Goal: Task Accomplishment & Management: Complete application form

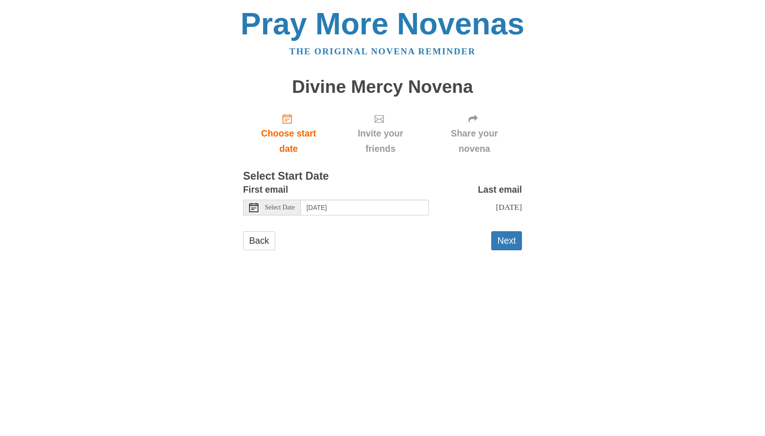
click at [256, 209] on icon at bounding box center [253, 207] width 9 height 9
click at [508, 245] on button "Next" at bounding box center [506, 240] width 31 height 19
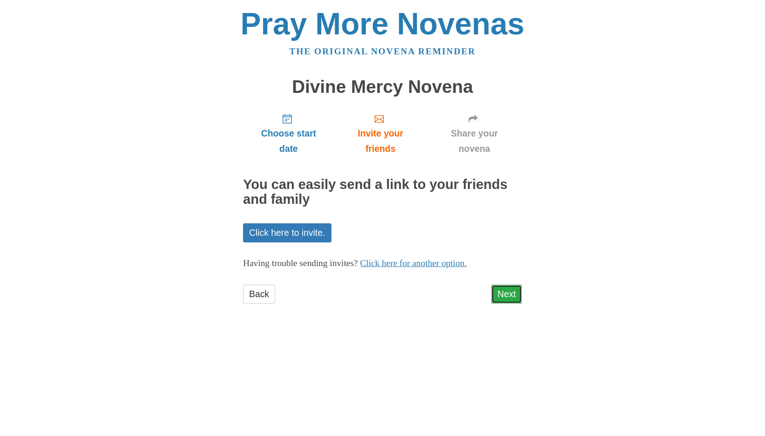
click at [506, 292] on link "Next" at bounding box center [506, 294] width 31 height 19
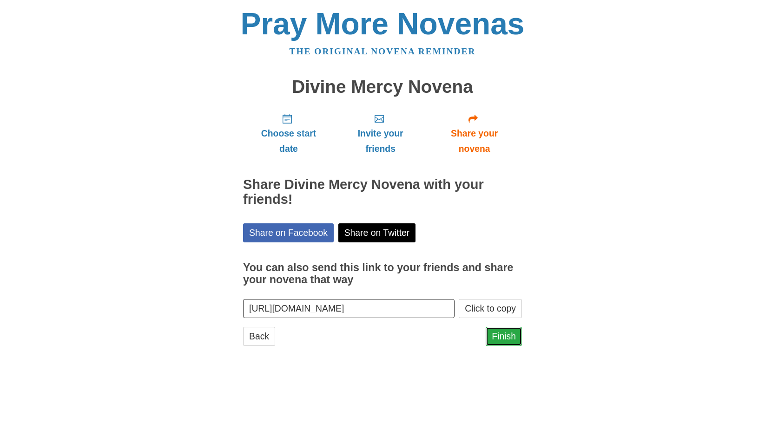
click at [504, 334] on link "Finish" at bounding box center [504, 336] width 36 height 19
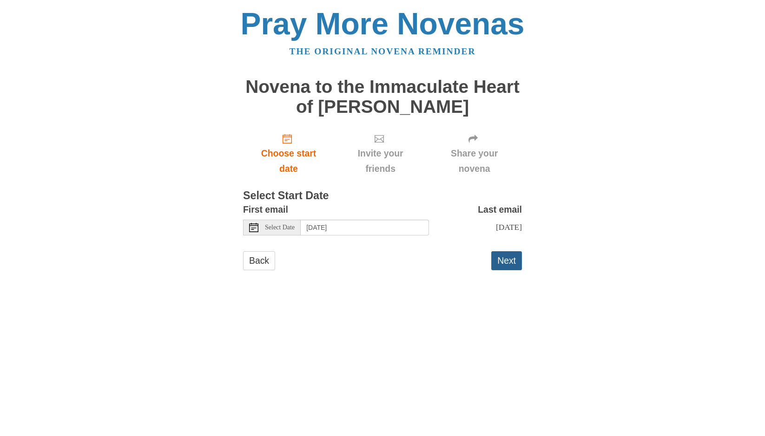
click at [497, 262] on button "Next" at bounding box center [506, 260] width 31 height 19
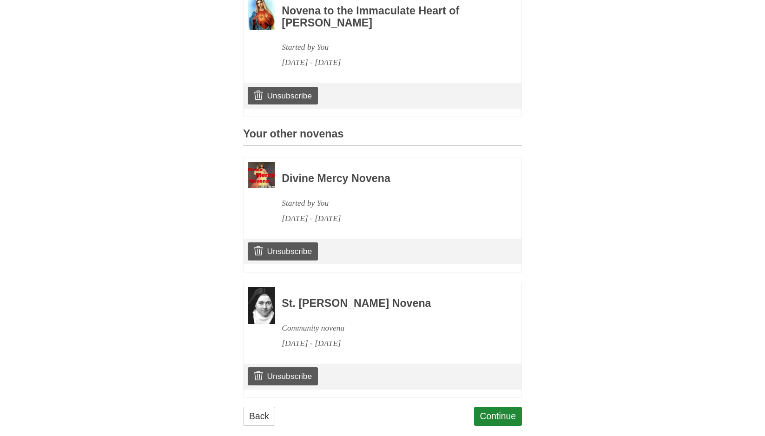
scroll to position [324, 0]
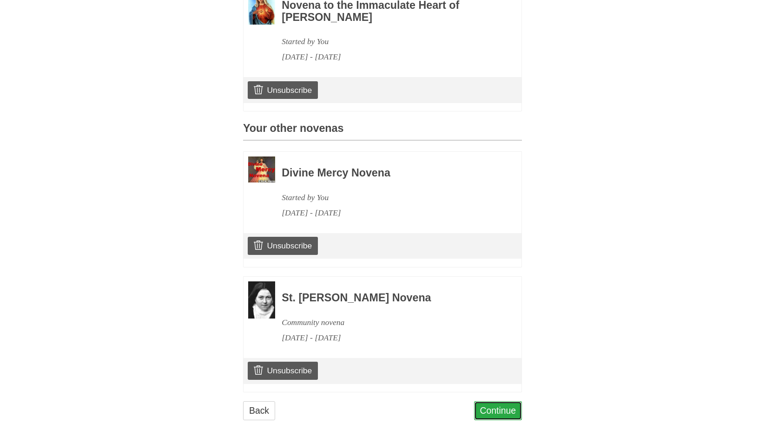
click at [492, 402] on link "Continue" at bounding box center [498, 411] width 48 height 19
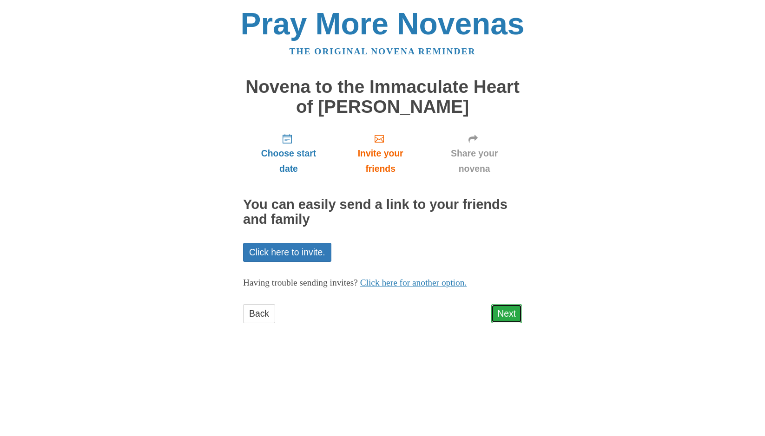
click at [502, 315] on link "Next" at bounding box center [506, 313] width 31 height 19
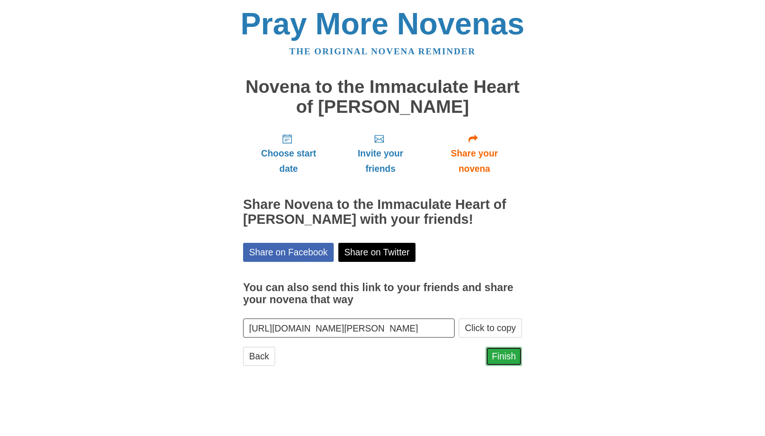
click at [505, 355] on link "Finish" at bounding box center [504, 356] width 36 height 19
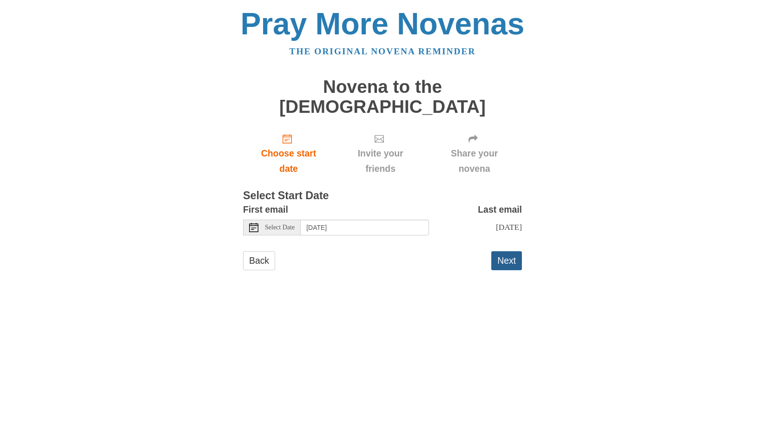
click at [510, 251] on button "Next" at bounding box center [506, 260] width 31 height 19
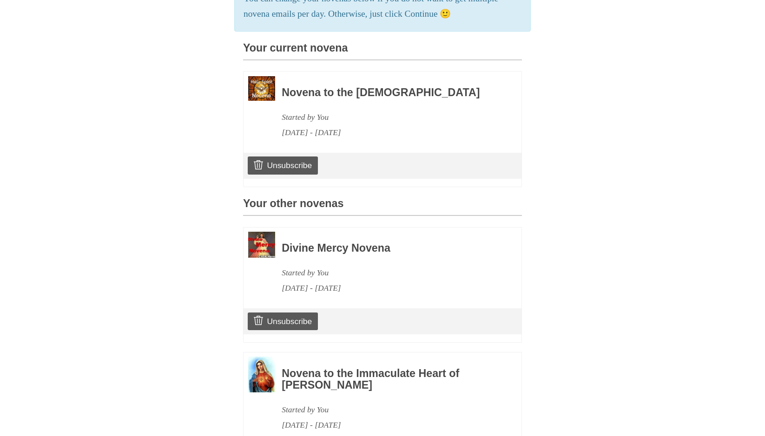
scroll to position [427, 0]
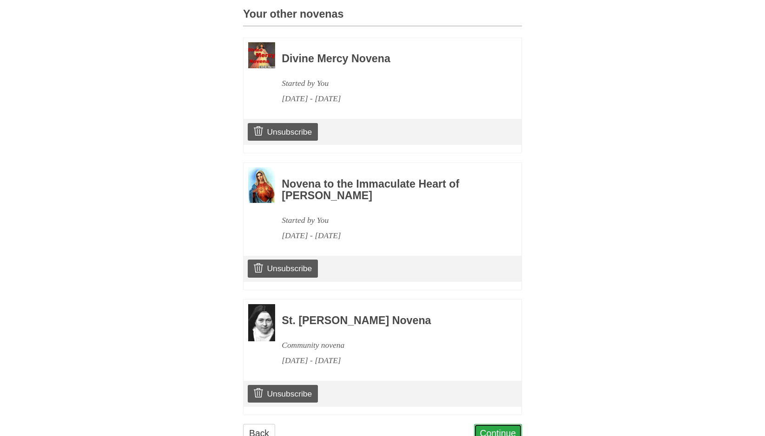
click at [491, 424] on link "Continue" at bounding box center [498, 433] width 48 height 19
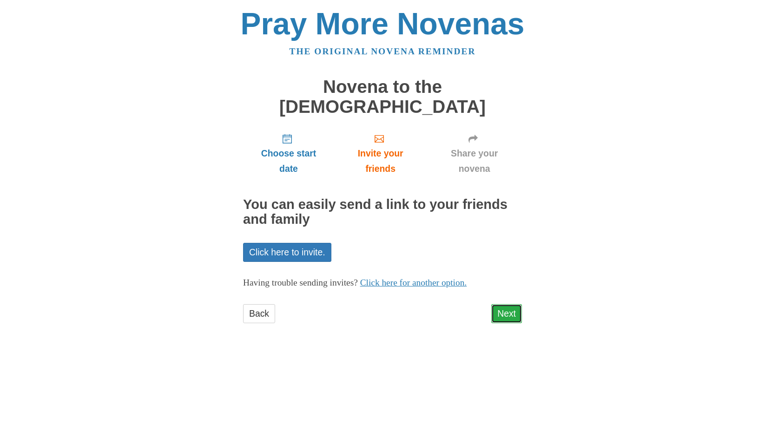
click at [506, 304] on link "Next" at bounding box center [506, 313] width 31 height 19
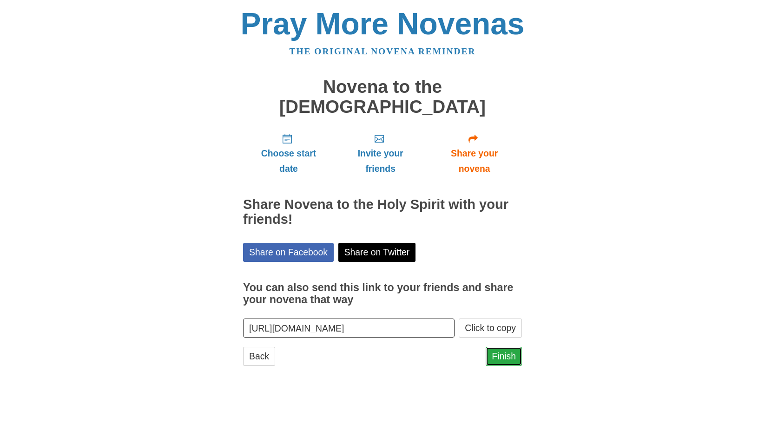
click at [502, 347] on link "Finish" at bounding box center [504, 356] width 36 height 19
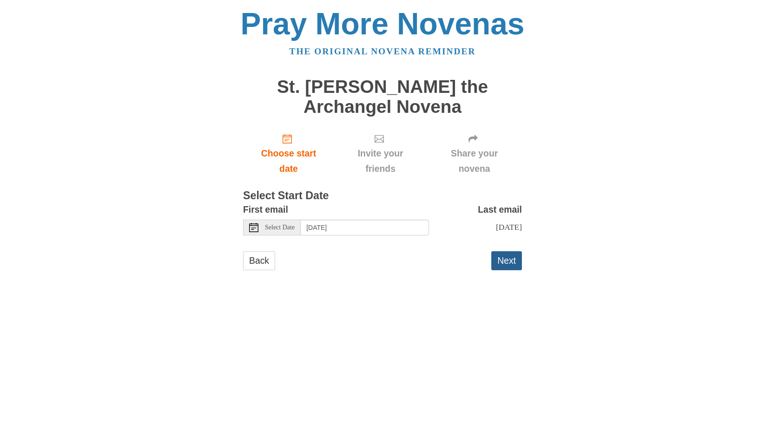
click at [502, 265] on button "Next" at bounding box center [506, 260] width 31 height 19
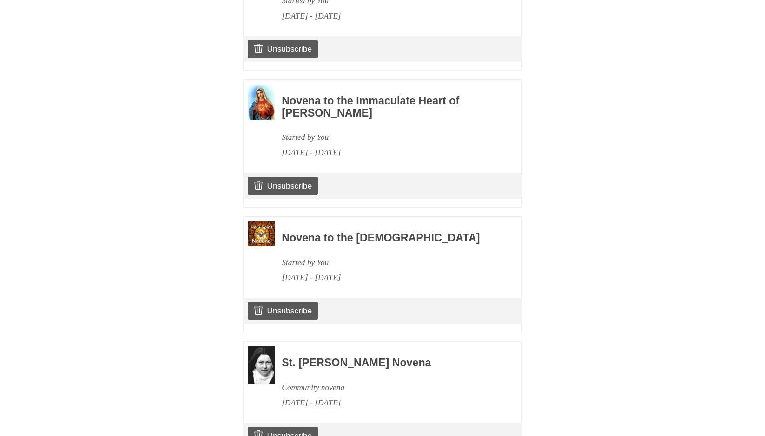
scroll to position [574, 0]
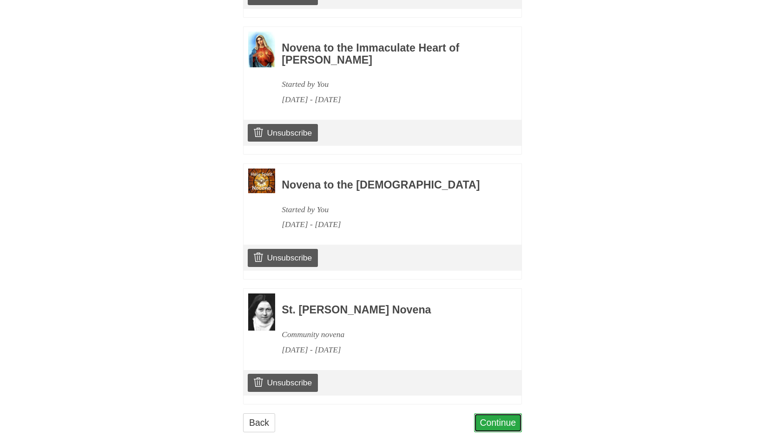
click at [501, 414] on link "Continue" at bounding box center [498, 423] width 48 height 19
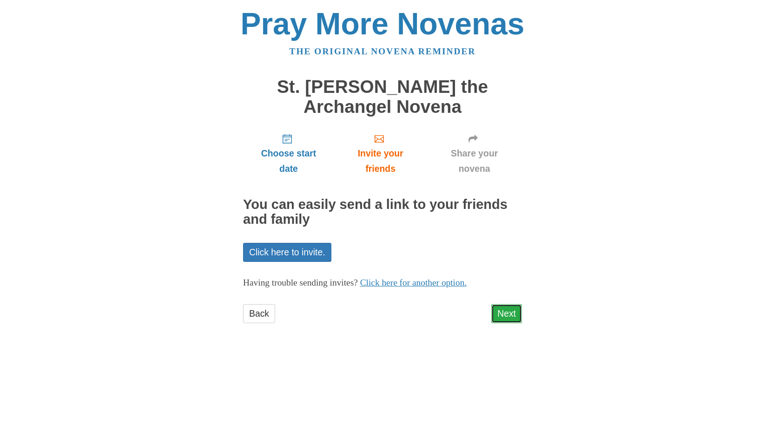
click at [505, 310] on link "Next" at bounding box center [506, 313] width 31 height 19
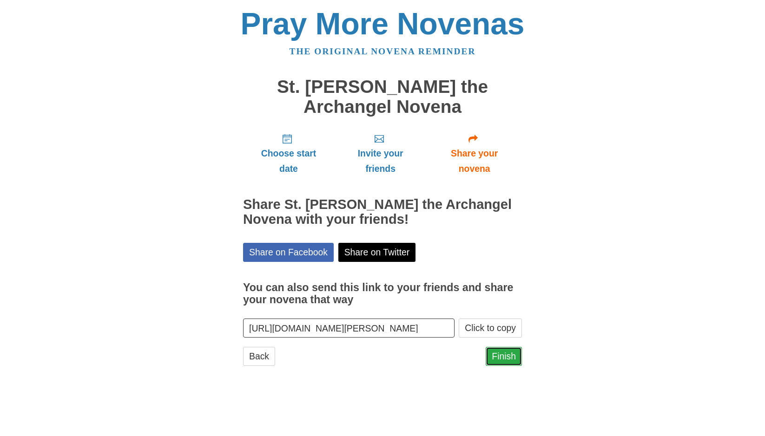
click at [510, 353] on link "Finish" at bounding box center [504, 356] width 36 height 19
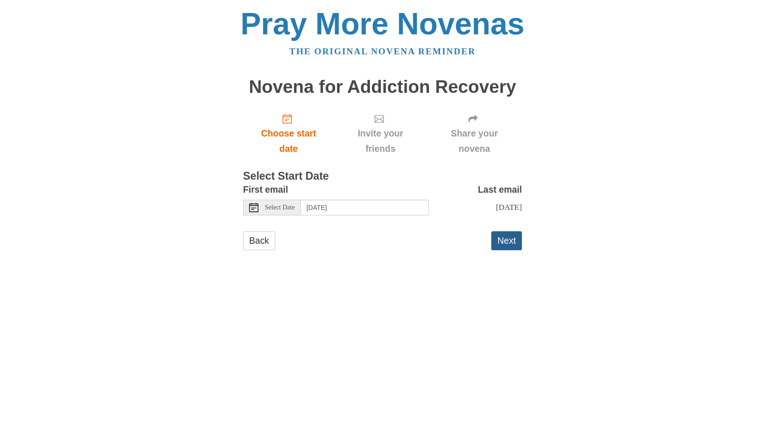
click at [507, 240] on button "Next" at bounding box center [506, 240] width 31 height 19
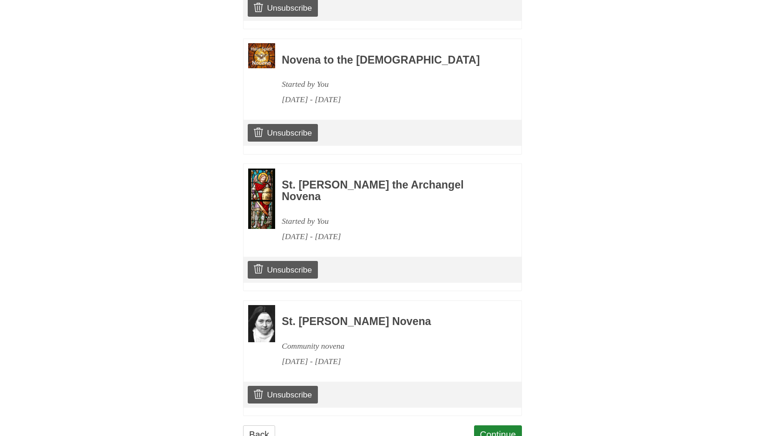
scroll to position [680, 0]
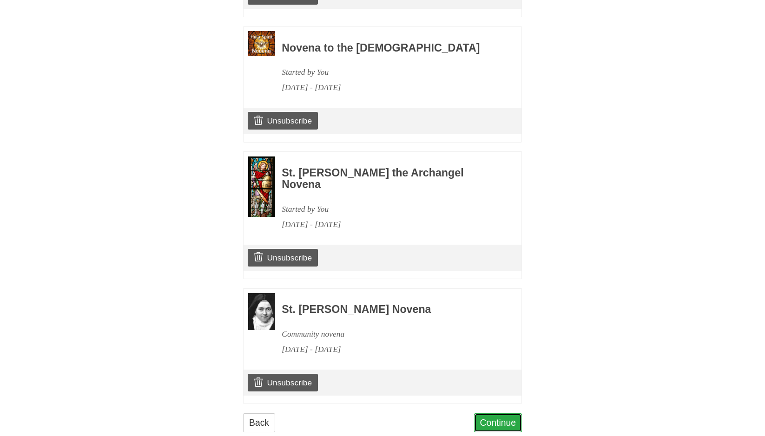
click at [495, 414] on link "Continue" at bounding box center [498, 423] width 48 height 19
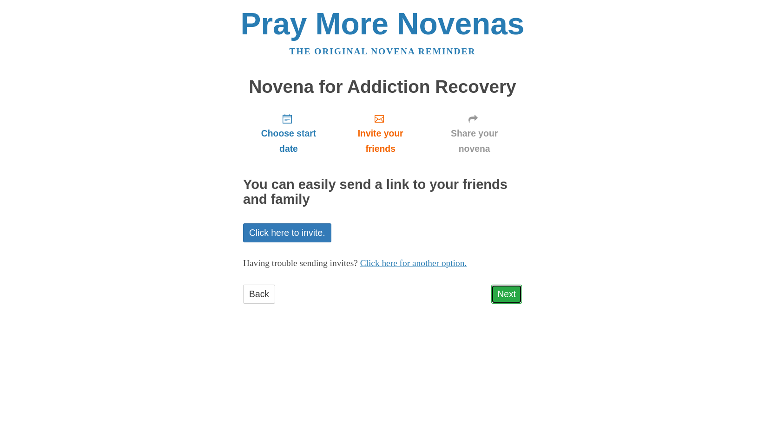
click at [513, 299] on link "Next" at bounding box center [506, 294] width 31 height 19
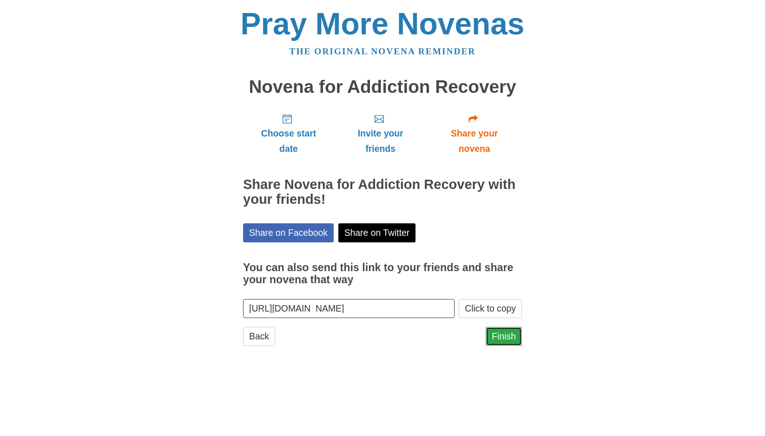
click at [513, 331] on link "Finish" at bounding box center [504, 336] width 36 height 19
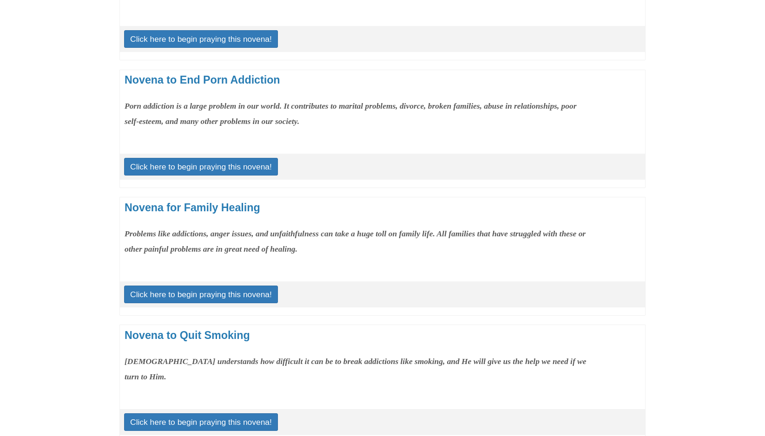
scroll to position [379, 0]
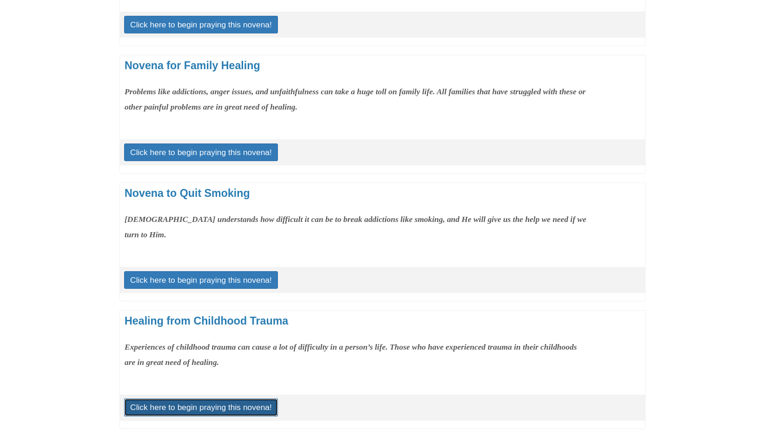
click at [222, 416] on link "Click here to begin praying this novena!" at bounding box center [201, 408] width 154 height 18
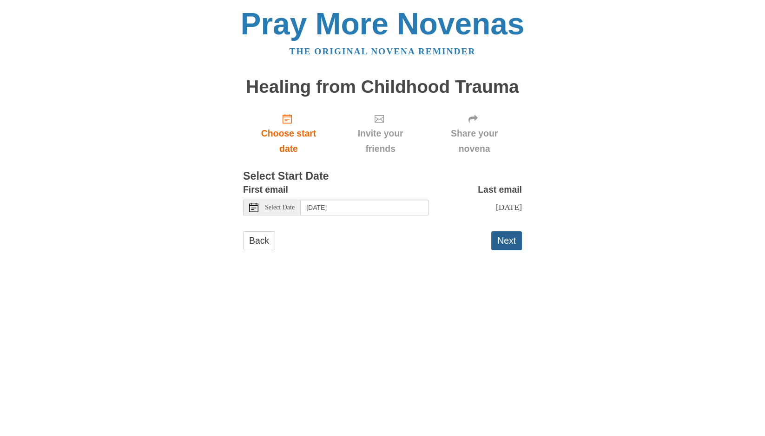
click at [506, 242] on button "Next" at bounding box center [506, 240] width 31 height 19
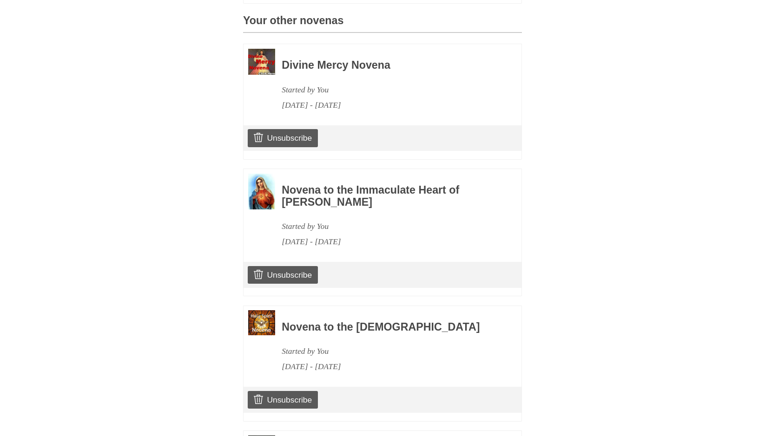
scroll to position [805, 0]
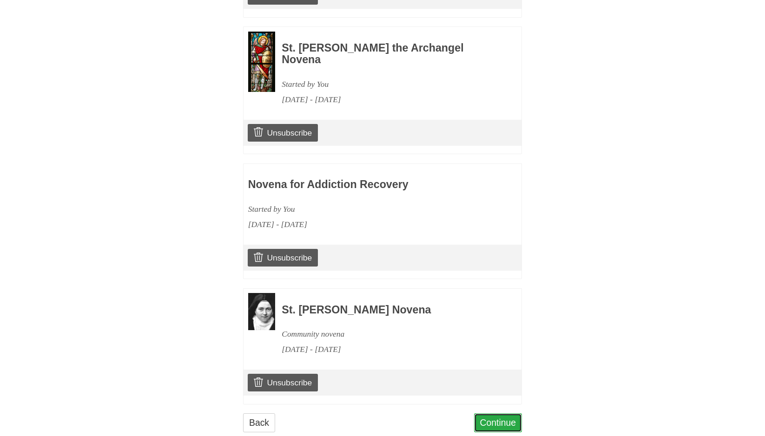
click at [489, 414] on link "Continue" at bounding box center [498, 423] width 48 height 19
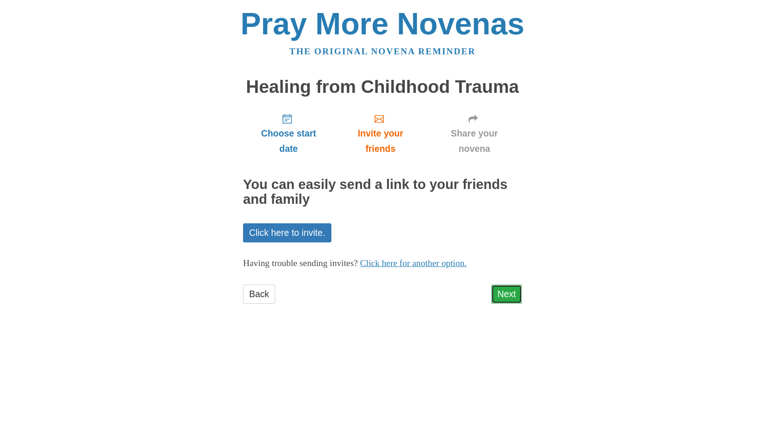
click at [507, 296] on link "Next" at bounding box center [506, 294] width 31 height 19
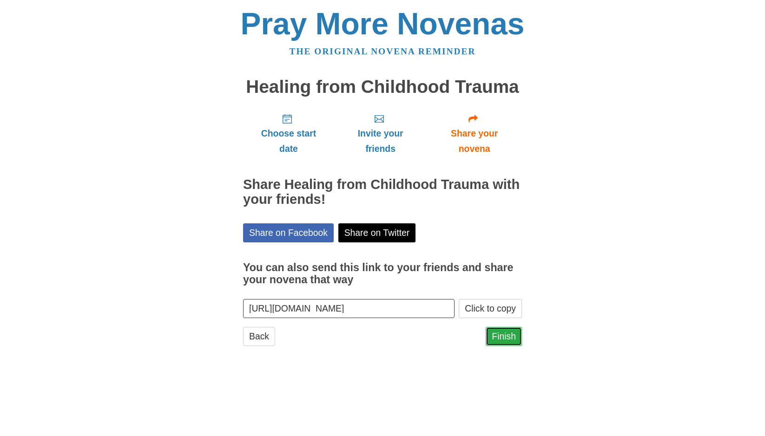
click at [506, 344] on link "Finish" at bounding box center [504, 336] width 36 height 19
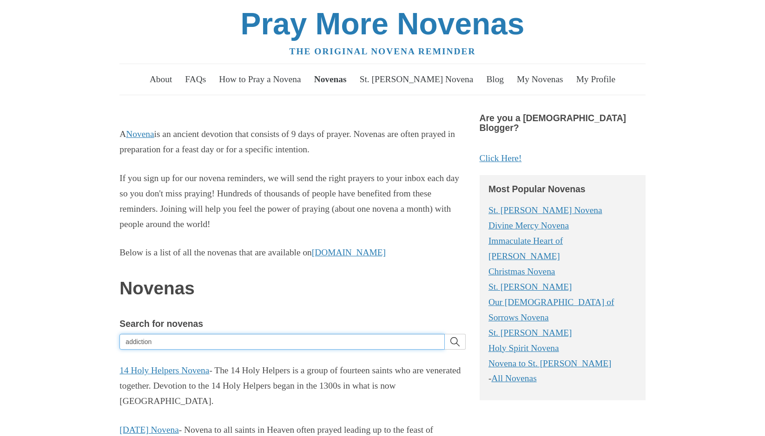
click at [265, 344] on input "addiction" at bounding box center [281, 342] width 325 height 16
type input "depression"
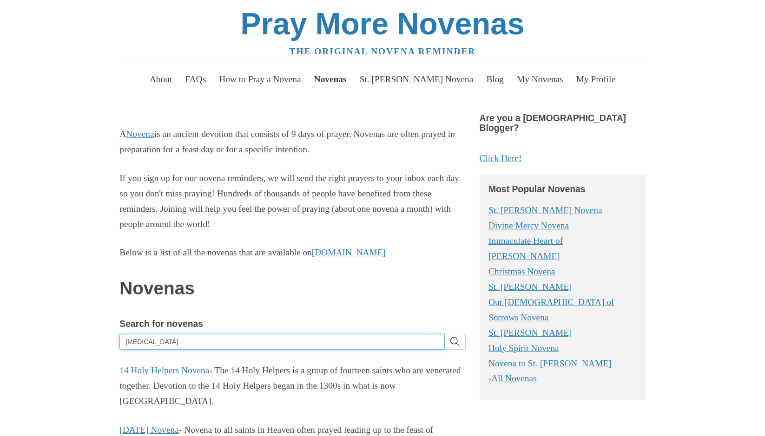
click at [445, 334] on button "search" at bounding box center [455, 342] width 21 height 16
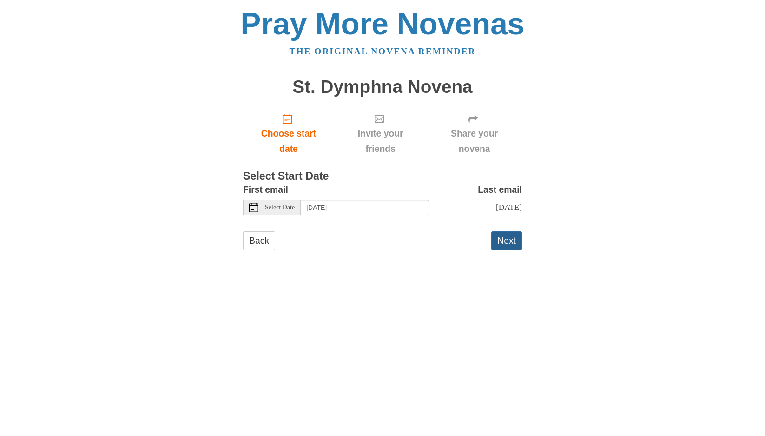
click at [508, 243] on button "Next" at bounding box center [506, 240] width 31 height 19
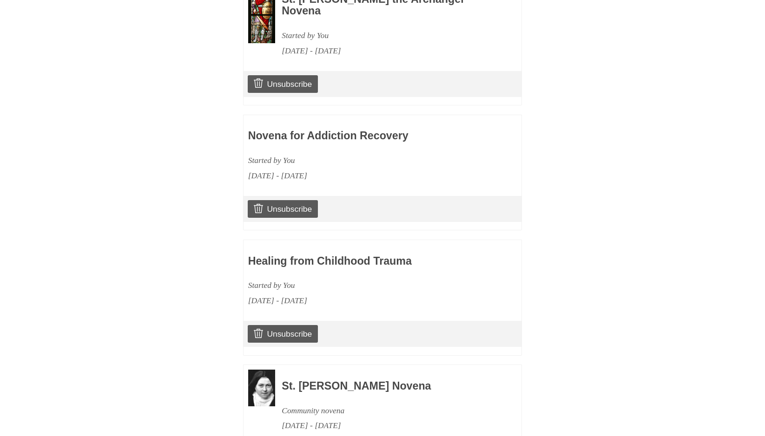
scroll to position [921, 0]
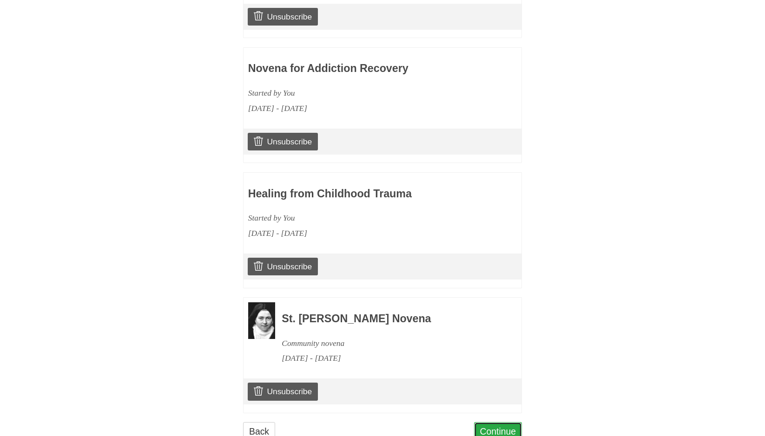
click at [490, 423] on link "Continue" at bounding box center [498, 432] width 48 height 19
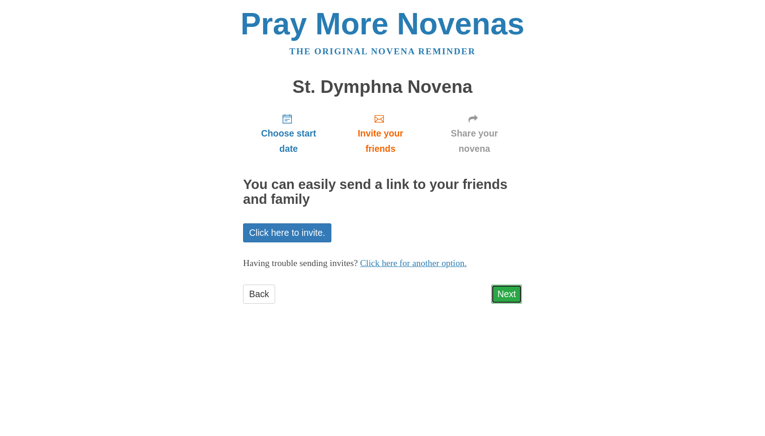
click at [503, 291] on link "Next" at bounding box center [506, 294] width 31 height 19
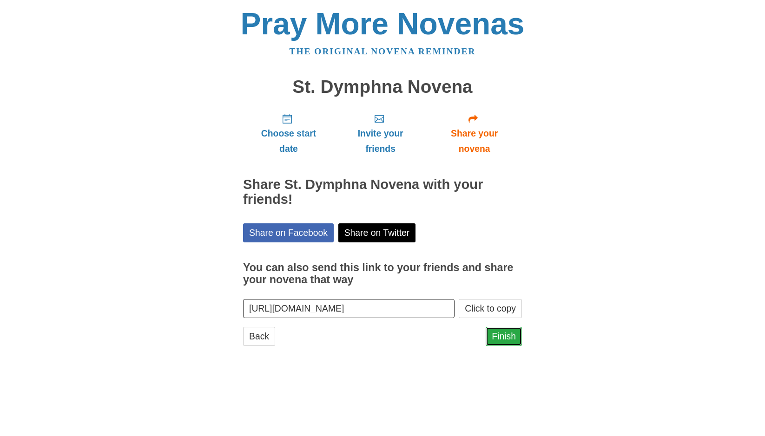
click at [512, 335] on link "Finish" at bounding box center [504, 336] width 36 height 19
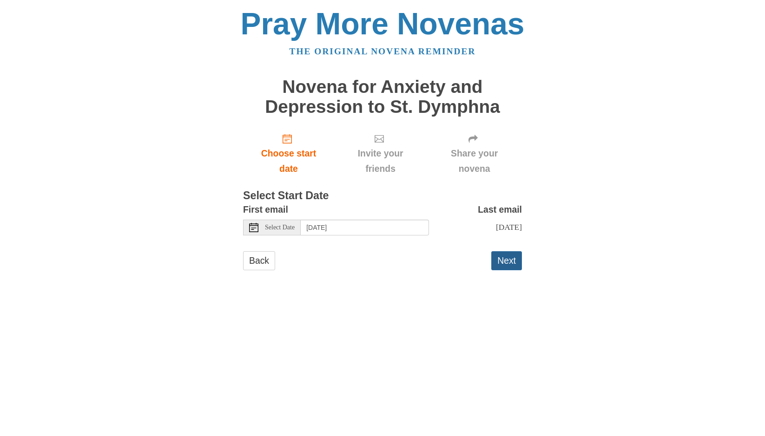
click at [498, 264] on button "Next" at bounding box center [506, 260] width 31 height 19
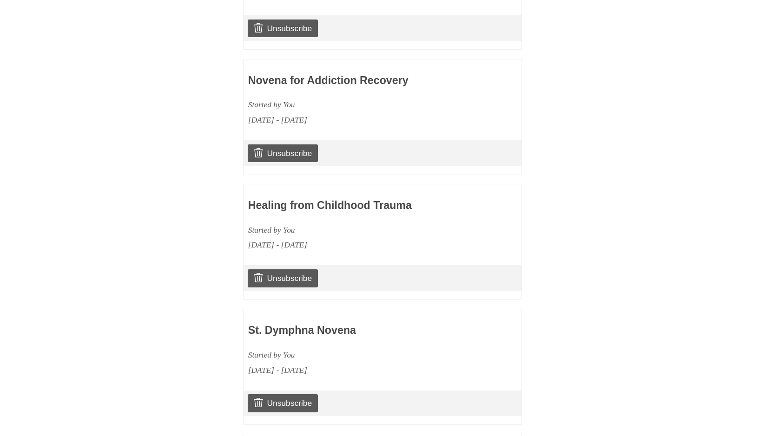
scroll to position [1087, 0]
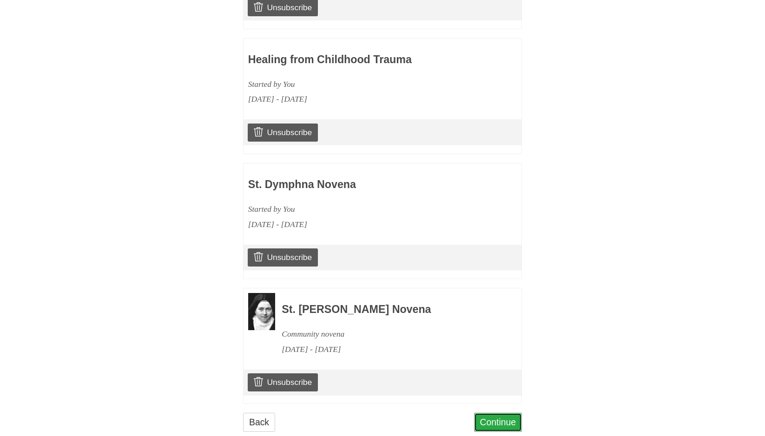
click at [494, 413] on link "Continue" at bounding box center [498, 422] width 48 height 19
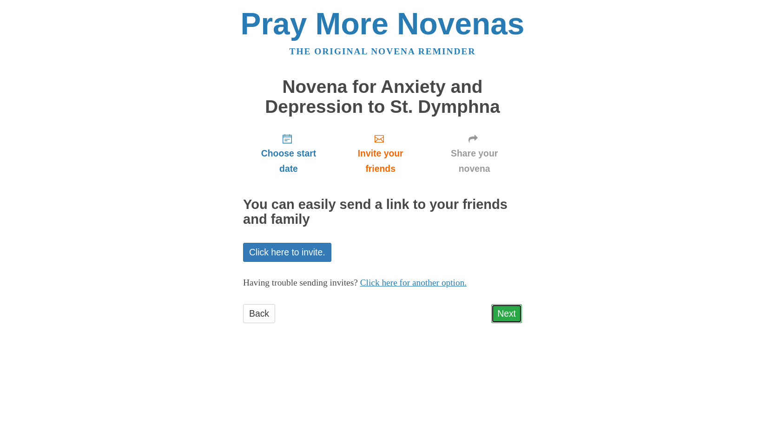
click at [506, 313] on link "Next" at bounding box center [506, 313] width 31 height 19
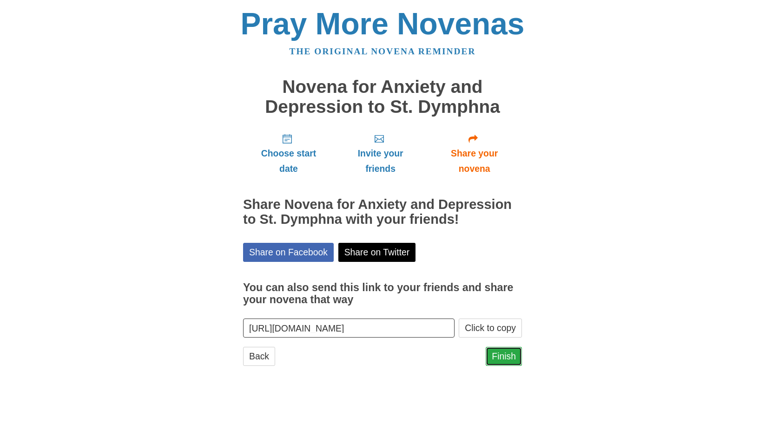
click at [512, 357] on link "Finish" at bounding box center [504, 356] width 36 height 19
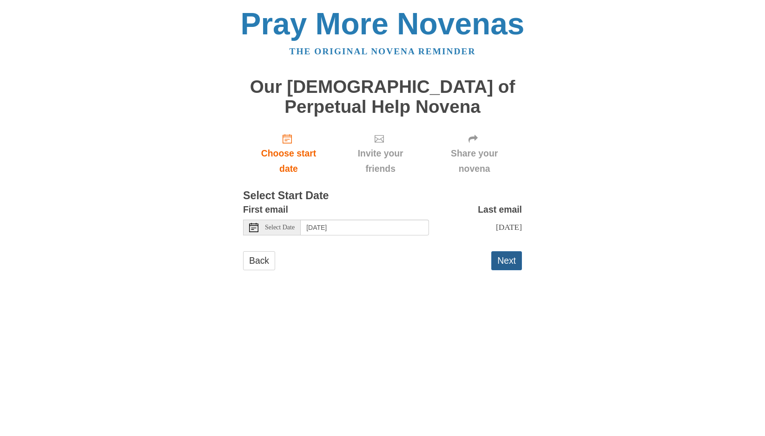
click at [502, 261] on button "Next" at bounding box center [506, 260] width 31 height 19
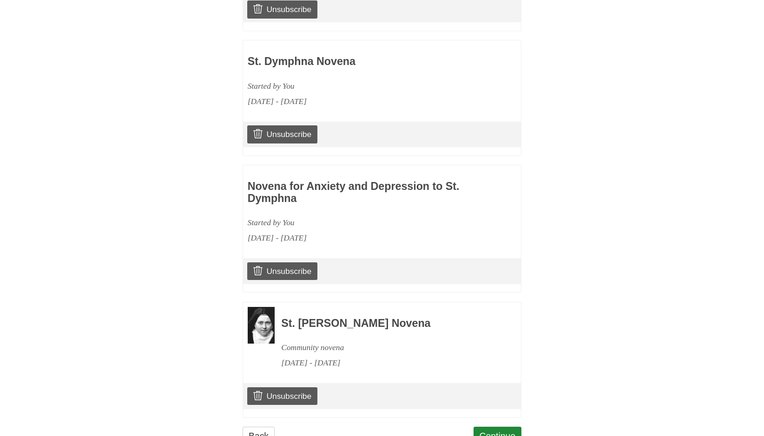
scroll to position [1212, 0]
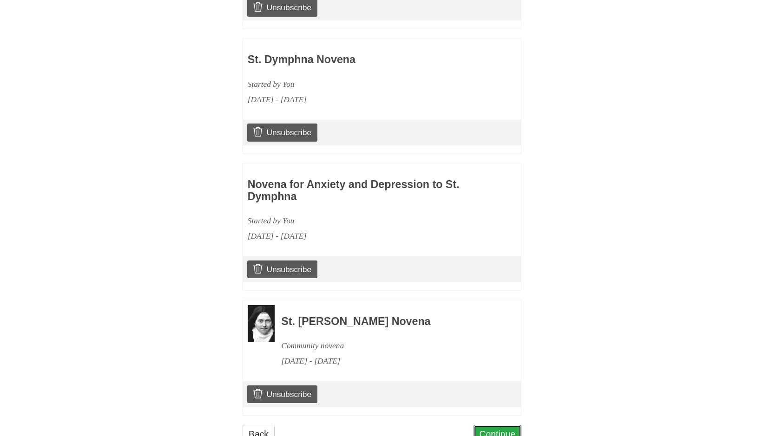
click at [495, 425] on link "Continue" at bounding box center [498, 434] width 48 height 19
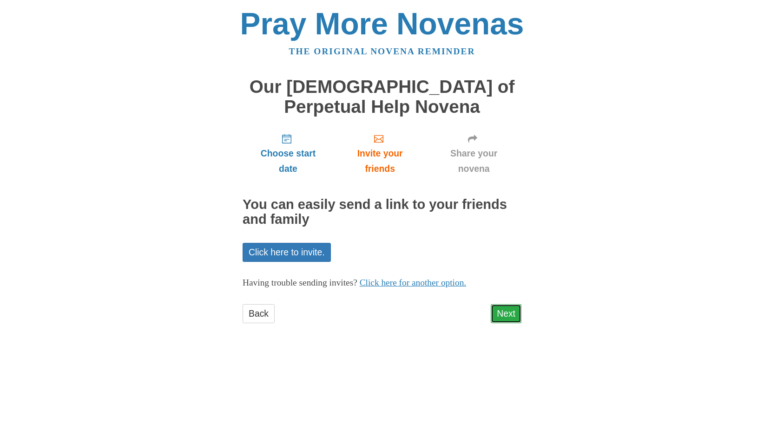
click at [504, 308] on link "Next" at bounding box center [506, 313] width 31 height 19
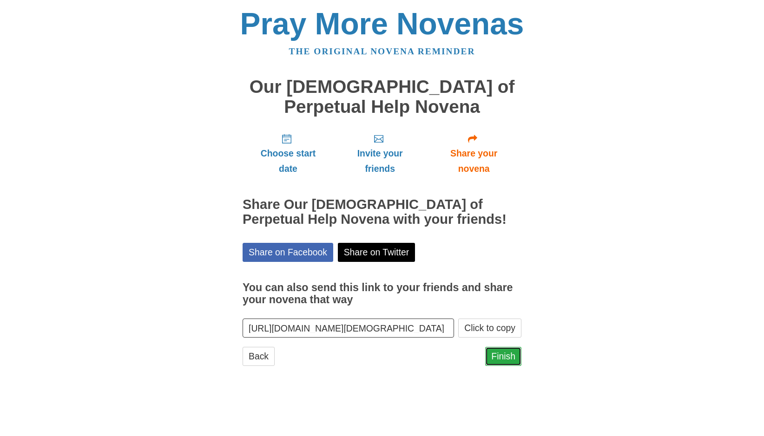
click at [512, 357] on link "Finish" at bounding box center [503, 356] width 36 height 19
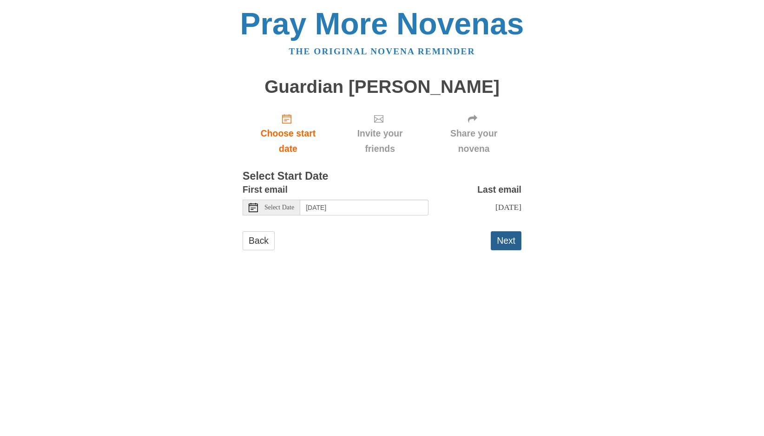
click at [504, 244] on button "Next" at bounding box center [506, 240] width 31 height 19
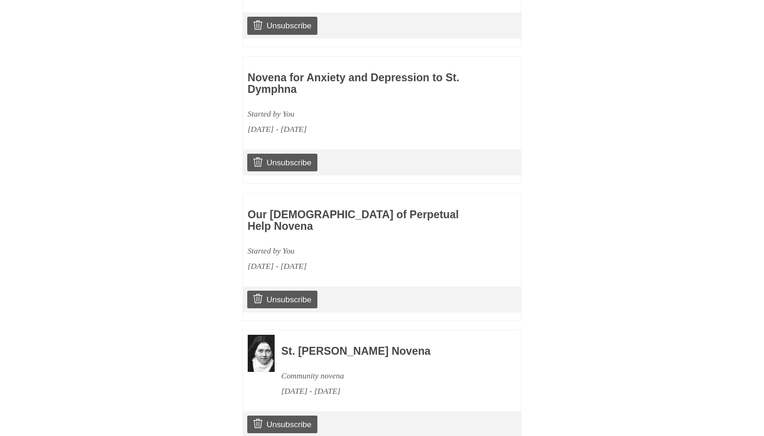
scroll to position [1318, 0]
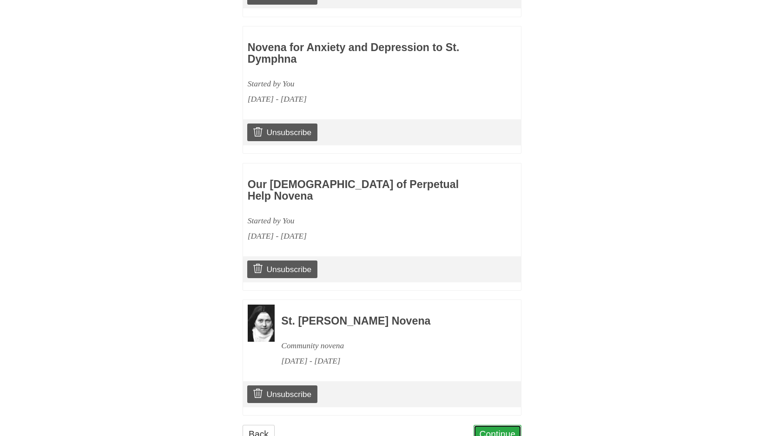
click at [485, 425] on link "Continue" at bounding box center [498, 434] width 48 height 19
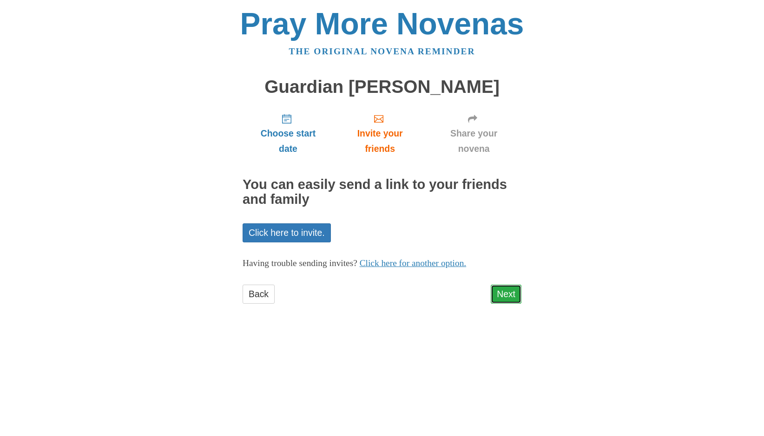
click at [501, 296] on link "Next" at bounding box center [506, 294] width 31 height 19
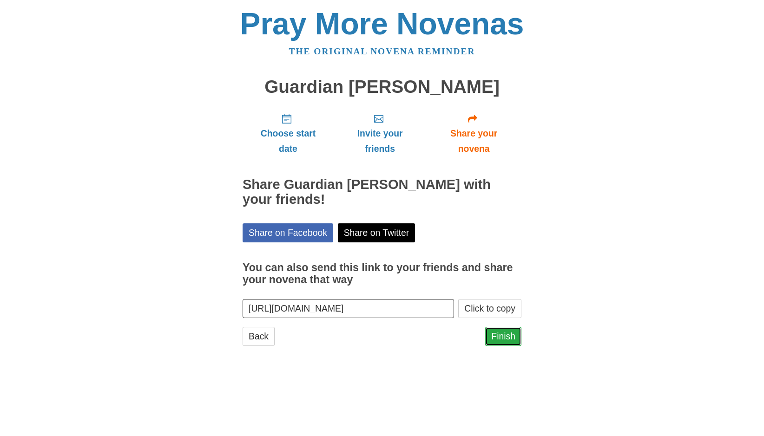
click at [507, 338] on link "Finish" at bounding box center [503, 336] width 36 height 19
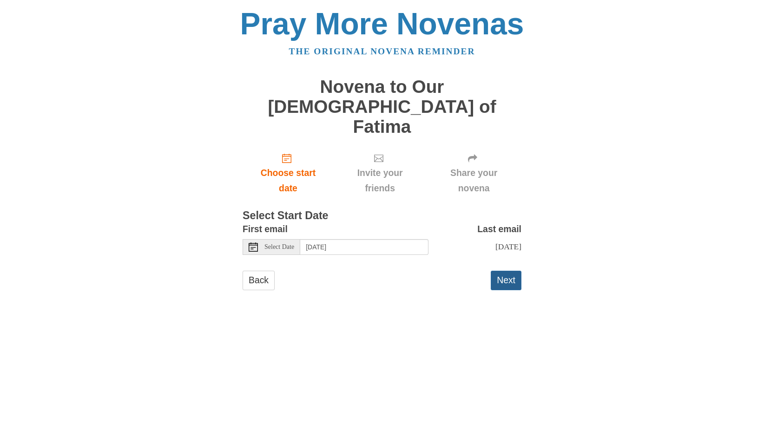
click at [509, 271] on button "Next" at bounding box center [506, 280] width 31 height 19
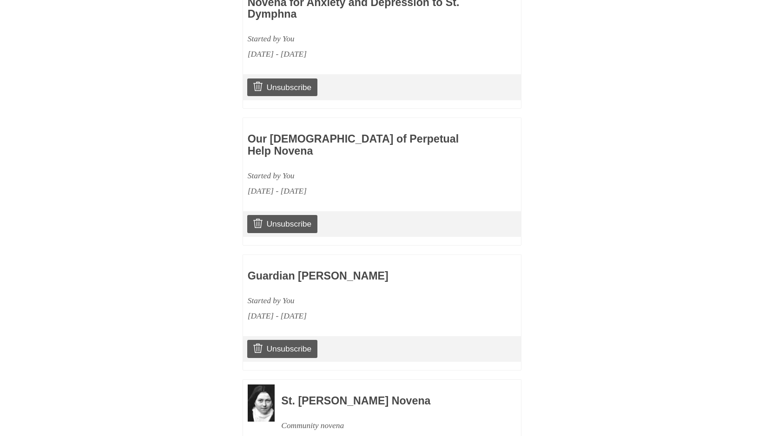
scroll to position [1443, 0]
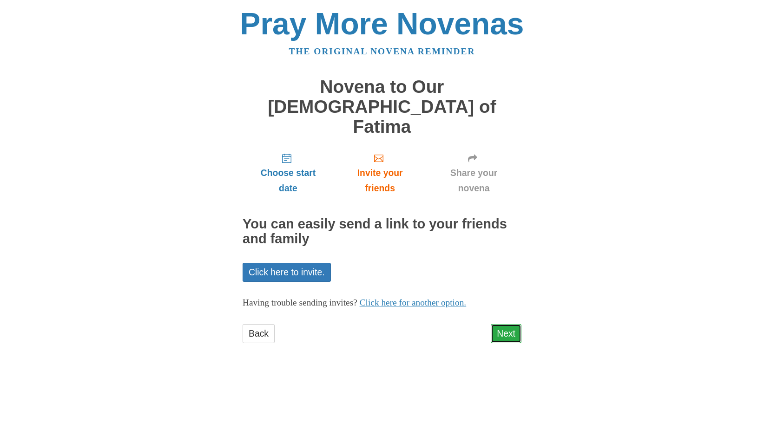
click at [502, 324] on link "Next" at bounding box center [506, 333] width 31 height 19
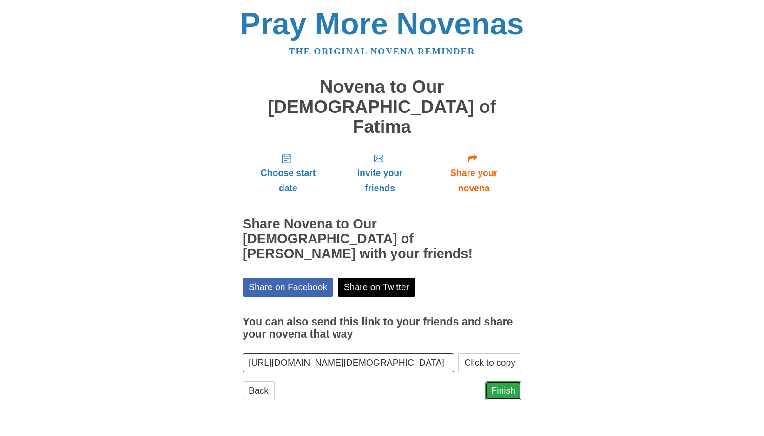
click at [500, 382] on link "Finish" at bounding box center [503, 391] width 36 height 19
